Goal: Find contact information

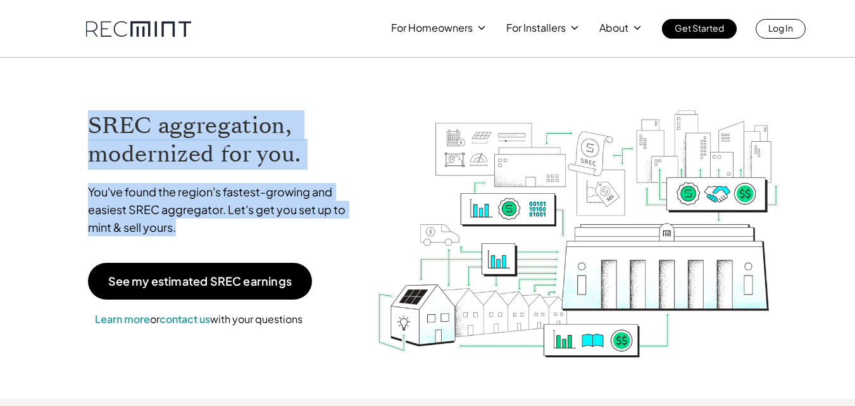
drag, startPoint x: 87, startPoint y: 121, endPoint x: 180, endPoint y: 227, distance: 140.8
click at [180, 227] on div "SREC aggregation, modernized for you. You've found the region's fastest-growing…" at bounding box center [223, 176] width 270 height 133
click at [180, 228] on p "You've found the region's fastest-growing and easiest SREC aggregator. Let's ge…" at bounding box center [223, 209] width 270 height 53
drag, startPoint x: 180, startPoint y: 228, endPoint x: 75, endPoint y: 115, distance: 154.5
click at [75, 115] on div "SREC aggregation, modernized for you. You've found the region's fastest-growing…" at bounding box center [222, 218] width 295 height 242
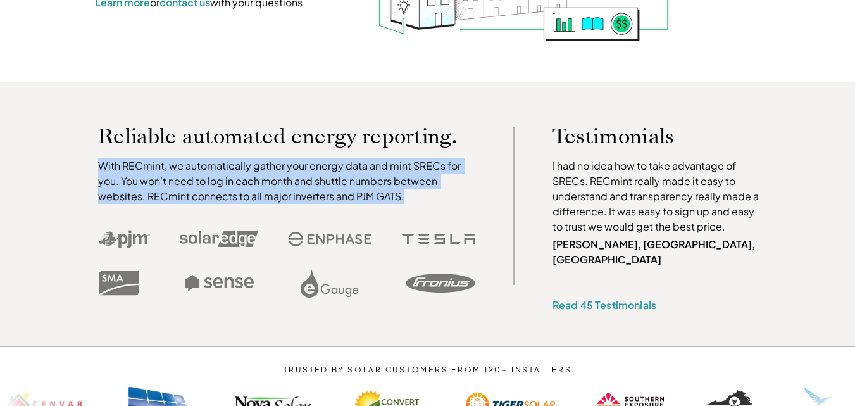
scroll to position [253, 0]
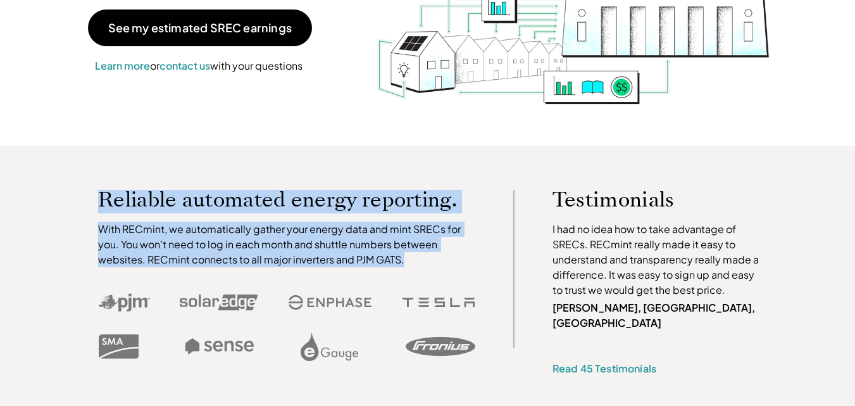
drag, startPoint x: 404, startPoint y: 201, endPoint x: 97, endPoint y: 189, distance: 306.4
click at [97, 190] on div "Reliable automated energy reporting. With RECmint, we automatically gather your…" at bounding box center [287, 279] width 440 height 178
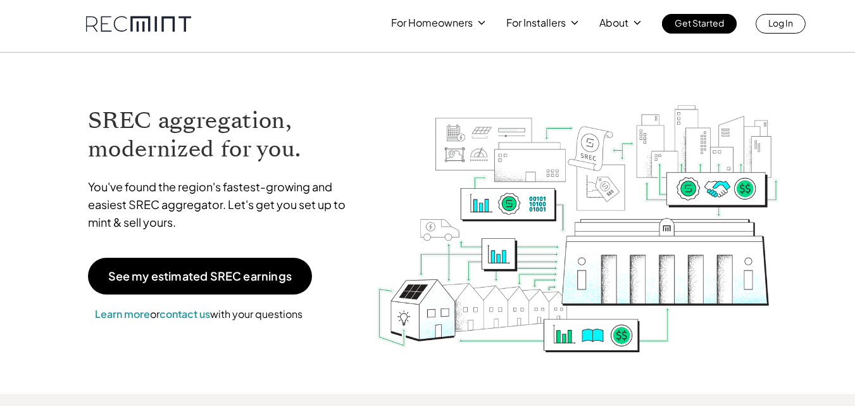
scroll to position [0, 0]
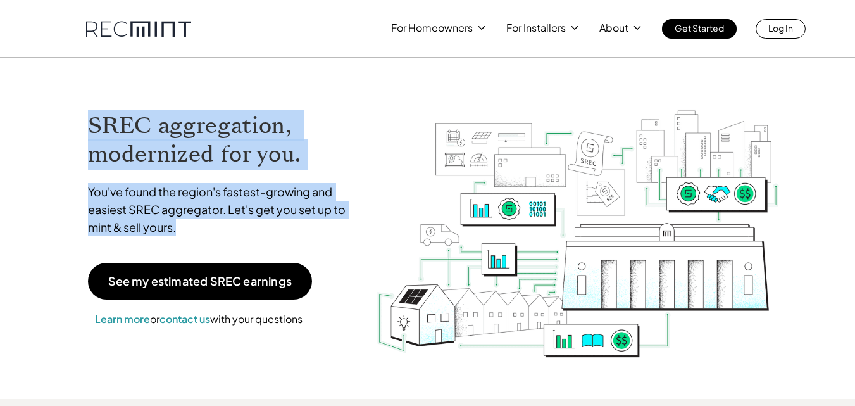
drag, startPoint x: 189, startPoint y: 227, endPoint x: 87, endPoint y: 127, distance: 143.2
click at [87, 127] on div "SREC aggregation, modernized for you. You've found the region's fastest-growing…" at bounding box center [222, 218] width 295 height 242
click at [90, 128] on h1 "SREC aggregation, modernized for you." at bounding box center [223, 139] width 270 height 57
drag, startPoint x: 90, startPoint y: 128, endPoint x: 222, endPoint y: 223, distance: 163.1
click at [222, 223] on div "SREC aggregation, modernized for you. You've found the region's fastest-growing…" at bounding box center [223, 176] width 270 height 133
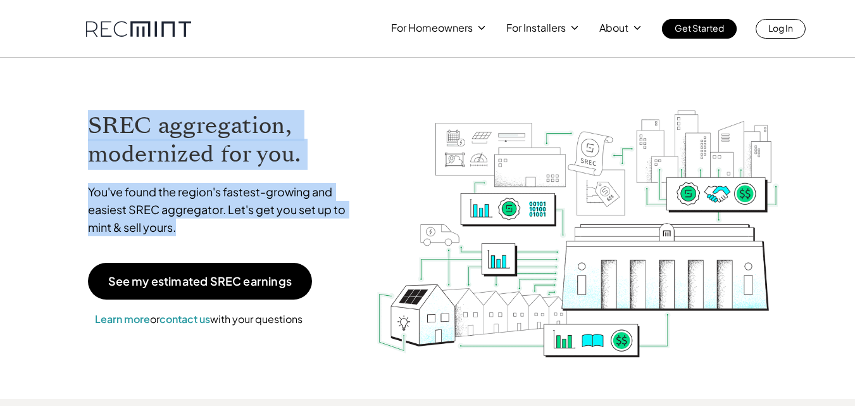
click at [179, 234] on p "You've found the region's fastest-growing and easiest SREC aggregator. Let's ge…" at bounding box center [223, 209] width 270 height 53
drag, startPoint x: 178, startPoint y: 227, endPoint x: 92, endPoint y: 130, distance: 129.0
click at [92, 130] on div "SREC aggregation, modernized for you. You've found the region's fastest-growing…" at bounding box center [223, 176] width 270 height 133
click at [94, 118] on h1 "SREC aggregation, modernized for you." at bounding box center [223, 139] width 270 height 57
drag, startPoint x: 89, startPoint y: 122, endPoint x: 198, endPoint y: 231, distance: 154.3
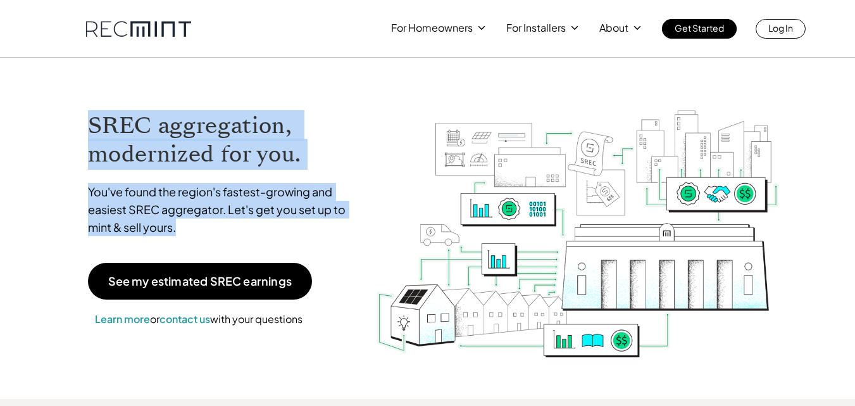
click at [198, 231] on div "SREC aggregation, modernized for you. You've found the region's fastest-growing…" at bounding box center [223, 176] width 270 height 133
click at [183, 228] on p "You've found the region's fastest-growing and easiest SREC aggregator. Let's ge…" at bounding box center [223, 209] width 270 height 53
drag, startPoint x: 182, startPoint y: 228, endPoint x: 96, endPoint y: 130, distance: 130.0
click at [96, 130] on div "SREC aggregation, modernized for you. You've found the region's fastest-growing…" at bounding box center [223, 176] width 270 height 133
click at [94, 126] on h1 "SREC aggregation, modernized for you." at bounding box center [223, 139] width 270 height 57
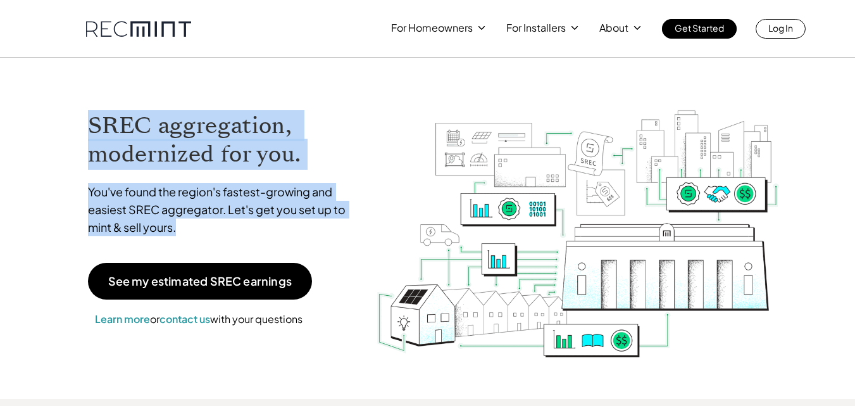
drag, startPoint x: 90, startPoint y: 122, endPoint x: 183, endPoint y: 226, distance: 138.9
click at [183, 226] on div "SREC aggregation, modernized for you. You've found the region's fastest-growing…" at bounding box center [223, 176] width 270 height 133
click at [182, 229] on p "You've found the region's fastest-growing and easiest SREC aggregator. Let's ge…" at bounding box center [223, 209] width 270 height 53
drag, startPoint x: 179, startPoint y: 231, endPoint x: 95, endPoint y: 118, distance: 140.6
click at [95, 118] on div "SREC aggregation, modernized for you. You've found the region's fastest-growing…" at bounding box center [223, 176] width 270 height 133
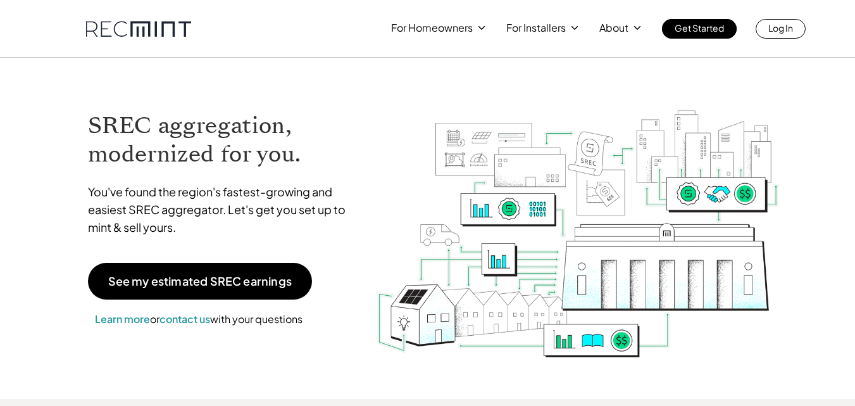
click at [92, 117] on h1 "SREC aggregation, modernized for you." at bounding box center [223, 139] width 270 height 57
click at [92, 114] on h1 "SREC aggregation, modernized for you." at bounding box center [223, 139] width 270 height 57
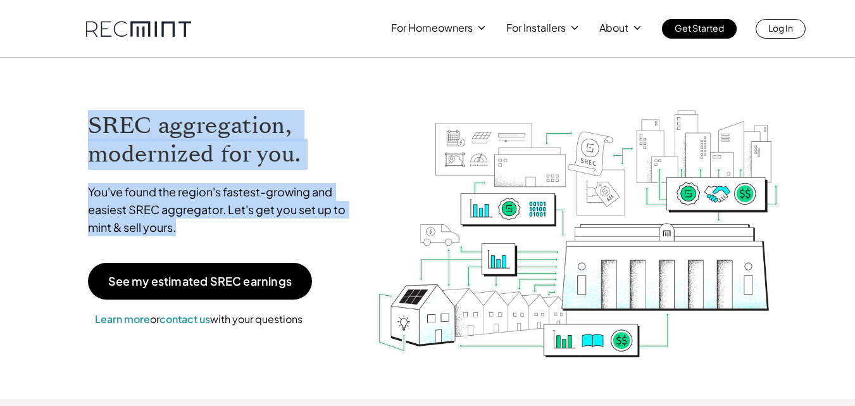
drag, startPoint x: 92, startPoint y: 119, endPoint x: 185, endPoint y: 233, distance: 147.0
click at [185, 233] on div "SREC aggregation, modernized for you. You've found the region's fastest-growing…" at bounding box center [223, 176] width 270 height 133
click at [184, 230] on p "You've found the region's fastest-growing and easiest SREC aggregator. Let's ge…" at bounding box center [223, 209] width 270 height 53
drag, startPoint x: 183, startPoint y: 230, endPoint x: 89, endPoint y: 127, distance: 139.7
click at [89, 127] on div "SREC aggregation, modernized for you. You've found the region's fastest-growing…" at bounding box center [223, 176] width 270 height 133
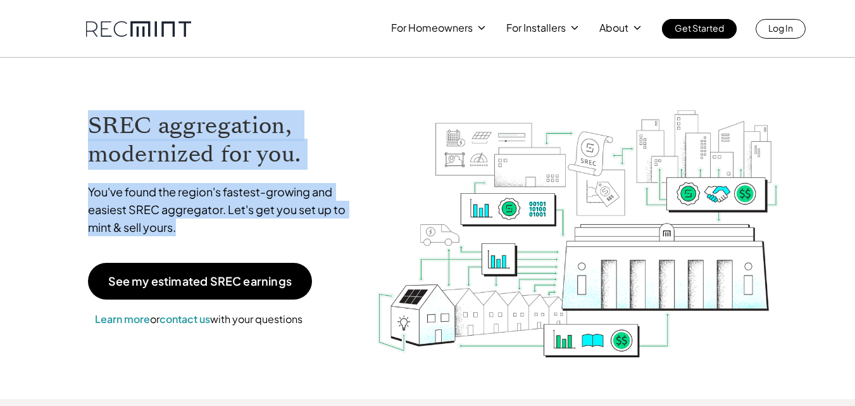
click at [89, 127] on h1 "SREC aggregation, modernized for you." at bounding box center [223, 139] width 270 height 57
drag, startPoint x: 89, startPoint y: 127, endPoint x: 209, endPoint y: 225, distance: 155.2
click at [209, 225] on div "SREC aggregation, modernized for you. You've found the region's fastest-growing…" at bounding box center [223, 176] width 270 height 133
click at [202, 227] on p "You've found the region's fastest-growing and easiest SREC aggregator. Let's ge…" at bounding box center [223, 209] width 270 height 53
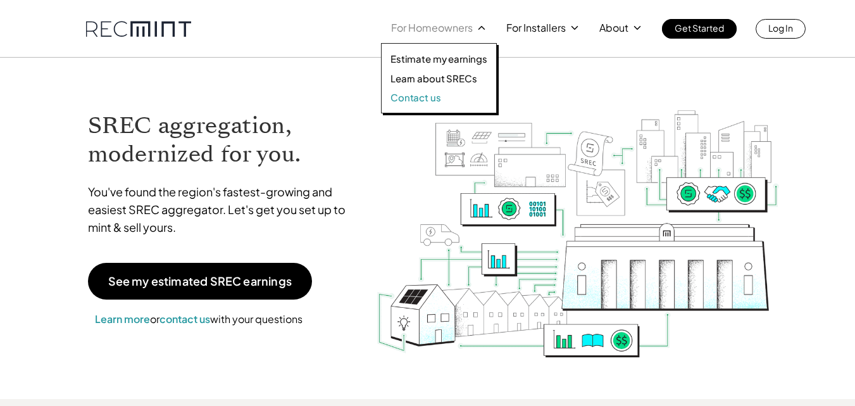
click at [442, 98] on link "Contact us" at bounding box center [438, 97] width 97 height 13
